Goal: Task Accomplishment & Management: Complete application form

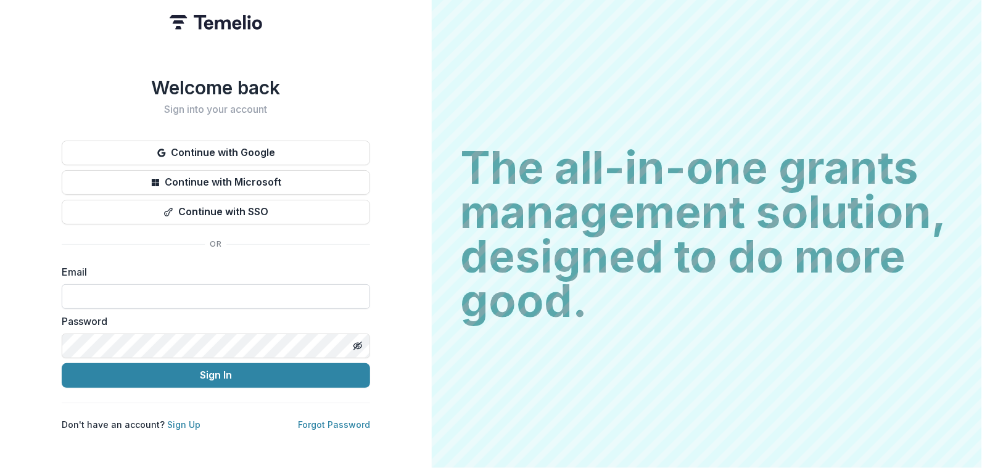
click at [192, 292] on input at bounding box center [216, 296] width 308 height 25
type input "**********"
click at [62, 363] on button "Sign In" at bounding box center [216, 375] width 308 height 25
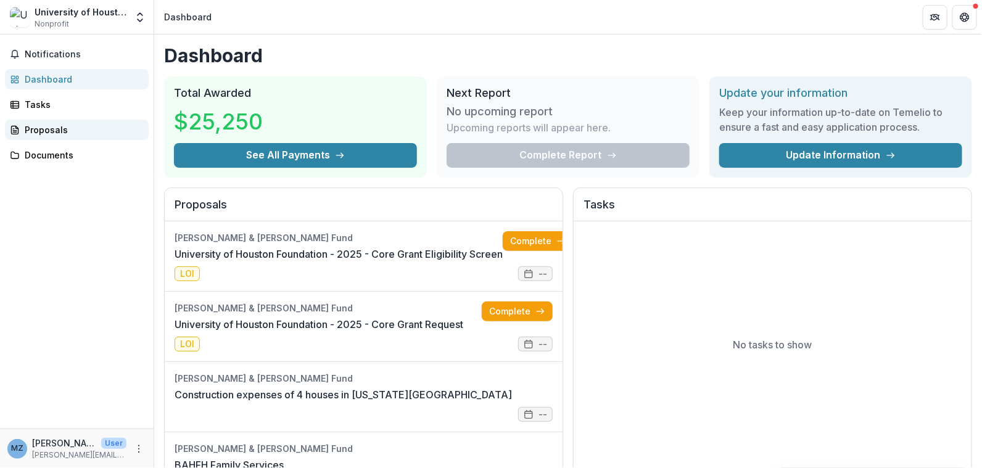
click at [66, 130] on div "Proposals" at bounding box center [82, 129] width 114 height 13
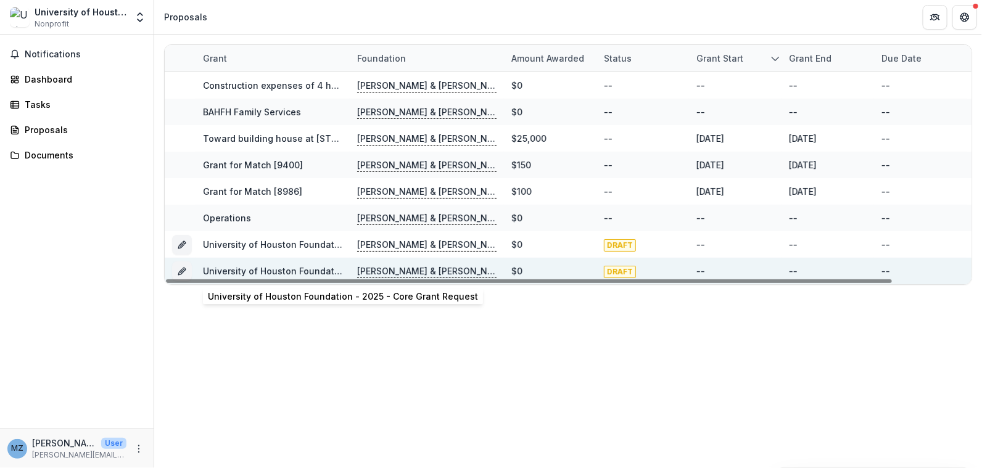
click at [276, 268] on link "University of Houston Foundation - 2025 - Core Grant Request" at bounding box center [338, 271] width 270 height 10
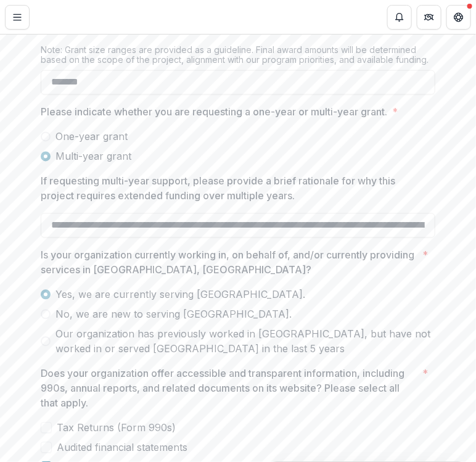
scroll to position [1468, 0]
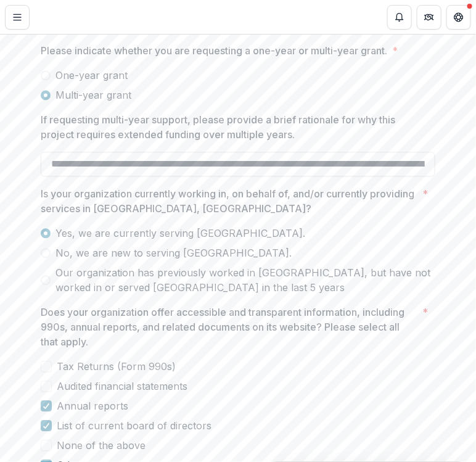
click at [59, 176] on input "If requesting multi-year support, please provide a brief rationale for why this…" at bounding box center [238, 164] width 395 height 25
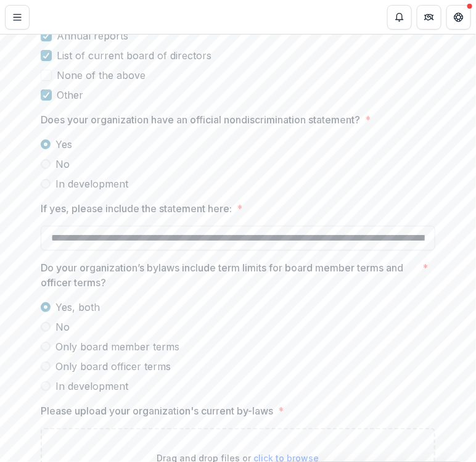
scroll to position [1899, 0]
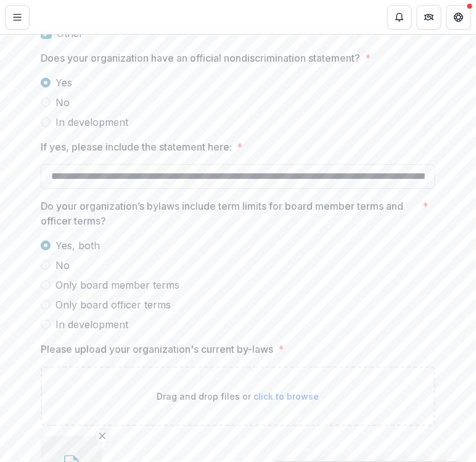
click at [51, 189] on input "If yes, please include the statement here: *" at bounding box center [238, 176] width 395 height 25
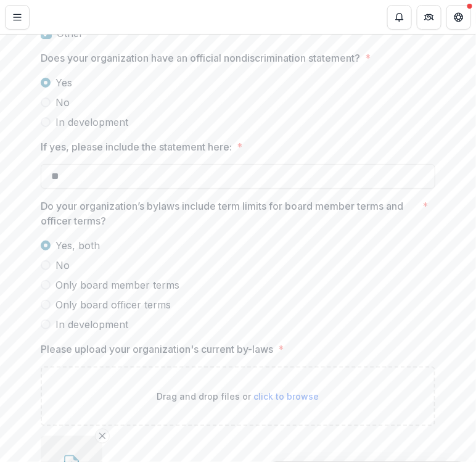
type input "*"
click at [197, 189] on input "If yes, please include the statement here: *" at bounding box center [238, 176] width 395 height 25
paste input "**********"
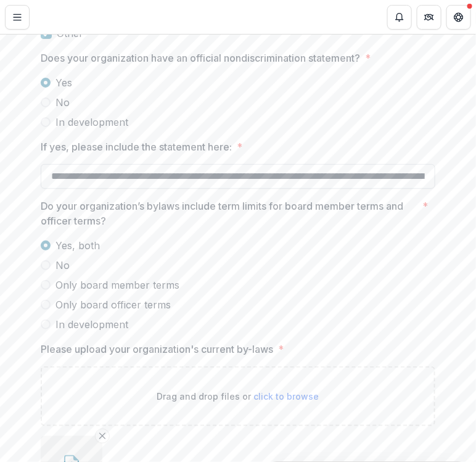
scroll to position [0, 2854]
type input "**********"
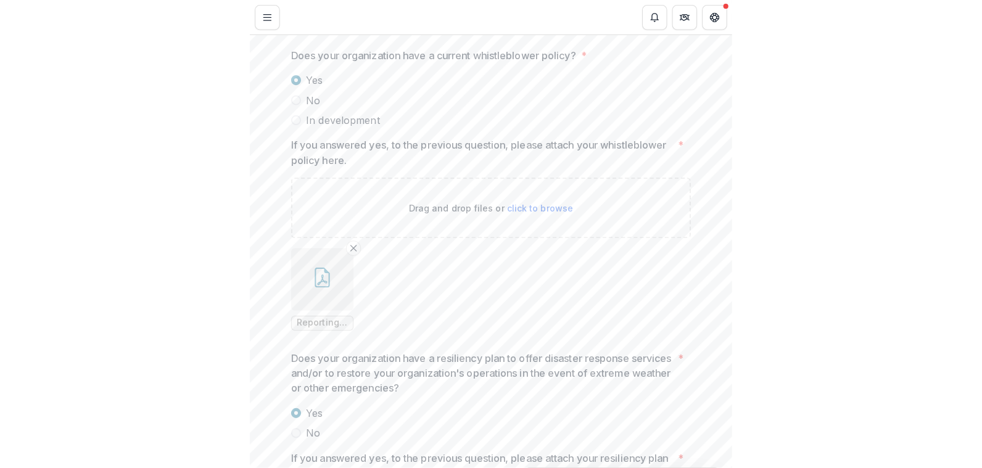
scroll to position [2393, 0]
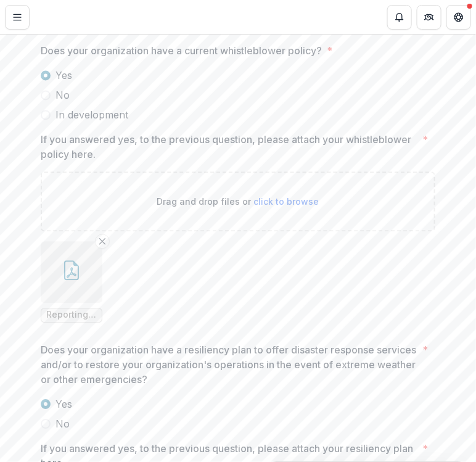
click at [75, 281] on icon "button" at bounding box center [72, 271] width 20 height 20
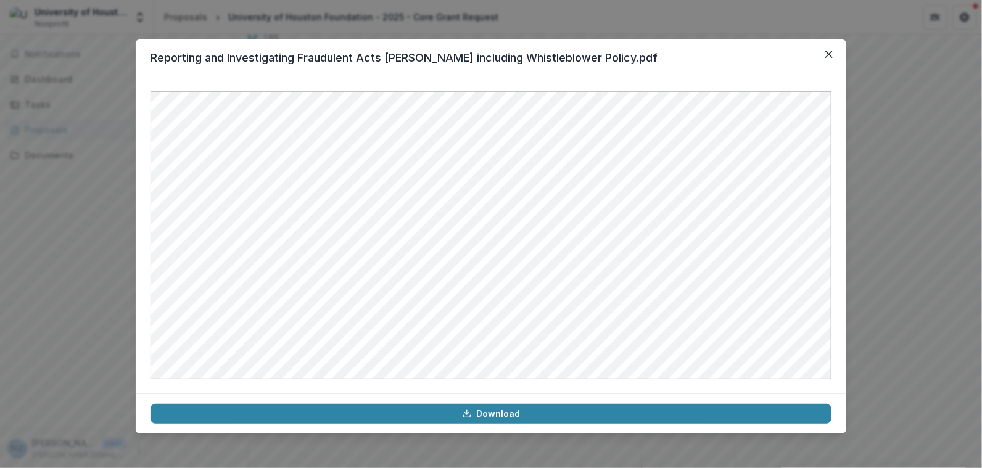
scroll to position [2344, 0]
click at [830, 51] on icon "Close" at bounding box center [828, 54] width 7 height 7
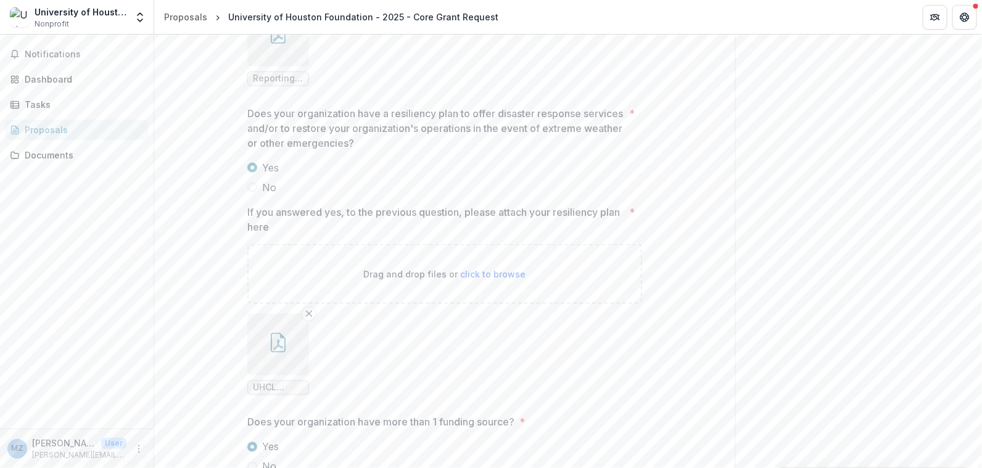
scroll to position [2591, 0]
click at [268, 352] on icon "button" at bounding box center [278, 342] width 20 height 20
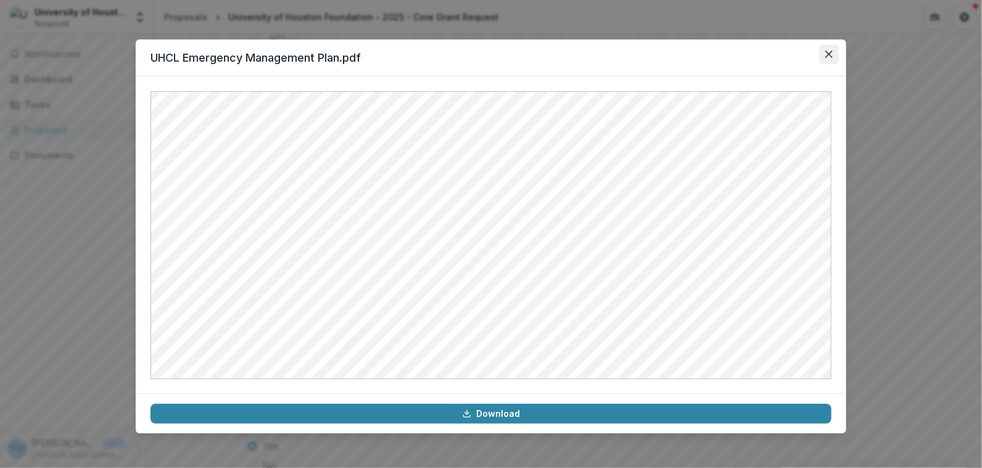
click at [824, 55] on button "Close" at bounding box center [829, 54] width 20 height 20
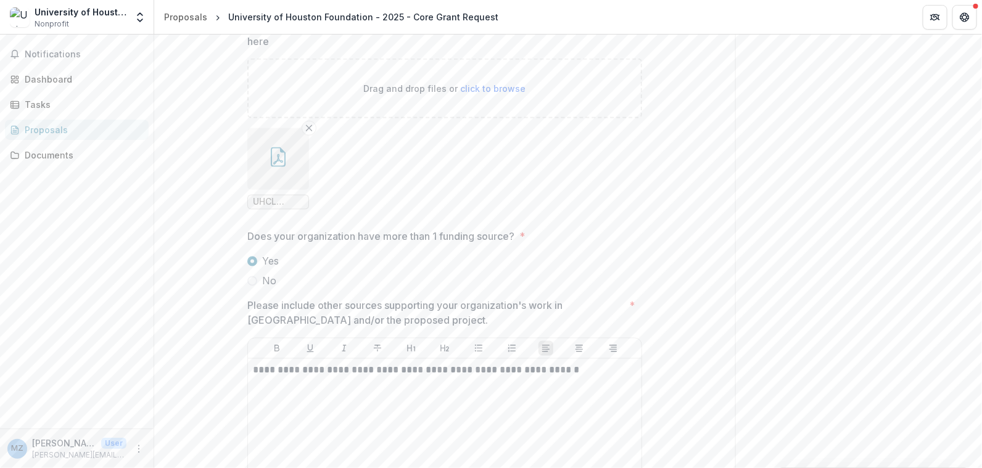
scroll to position [2714, 0]
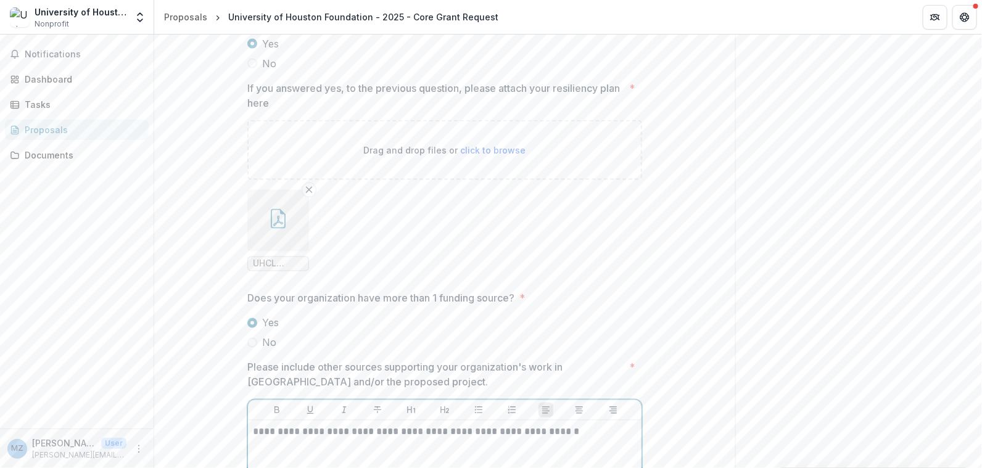
click at [585, 439] on p "**********" at bounding box center [445, 433] width 384 height 14
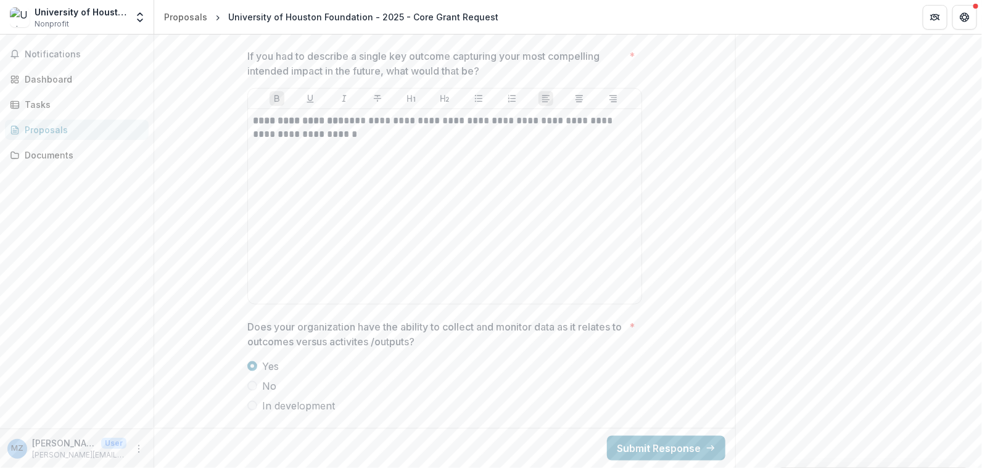
scroll to position [4478, 0]
click at [139, 451] on icon "More" at bounding box center [139, 449] width 10 height 10
click at [181, 442] on button "Logout" at bounding box center [220, 443] width 132 height 20
